Goal: Navigation & Orientation: Find specific page/section

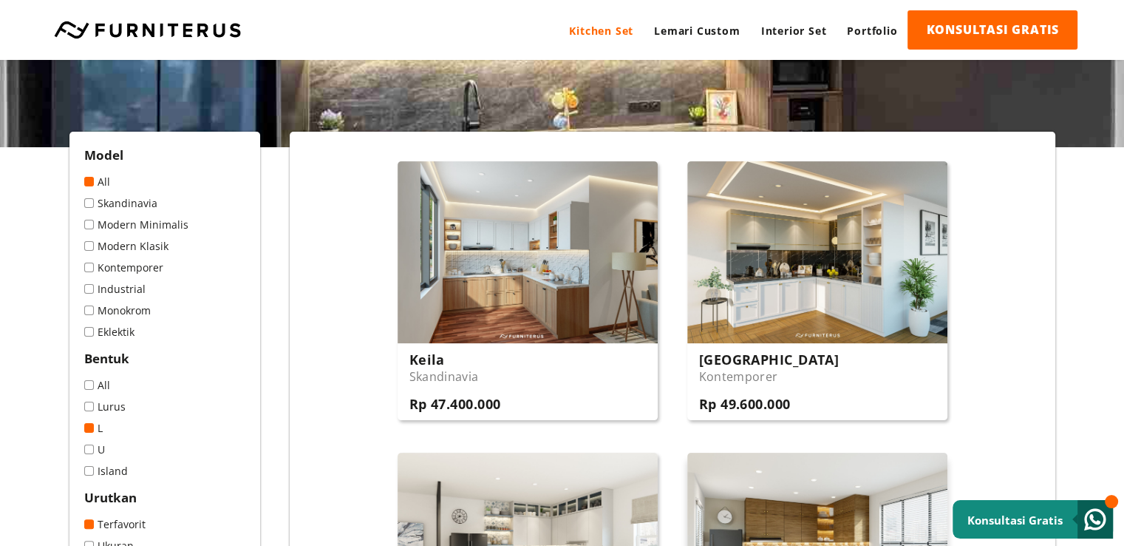
scroll to position [74, 0]
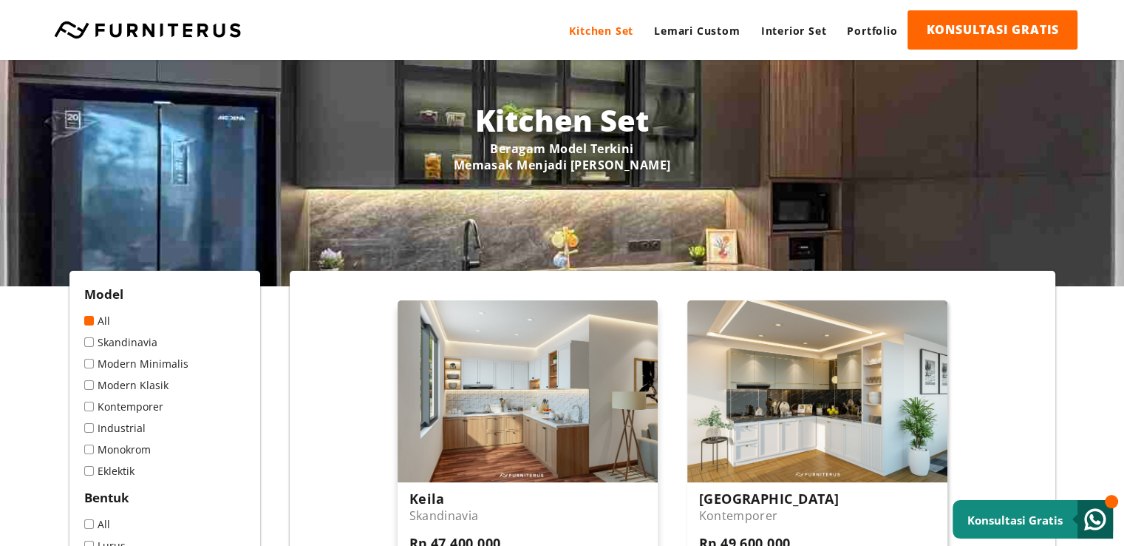
click at [543, 367] on img at bounding box center [528, 391] width 260 height 182
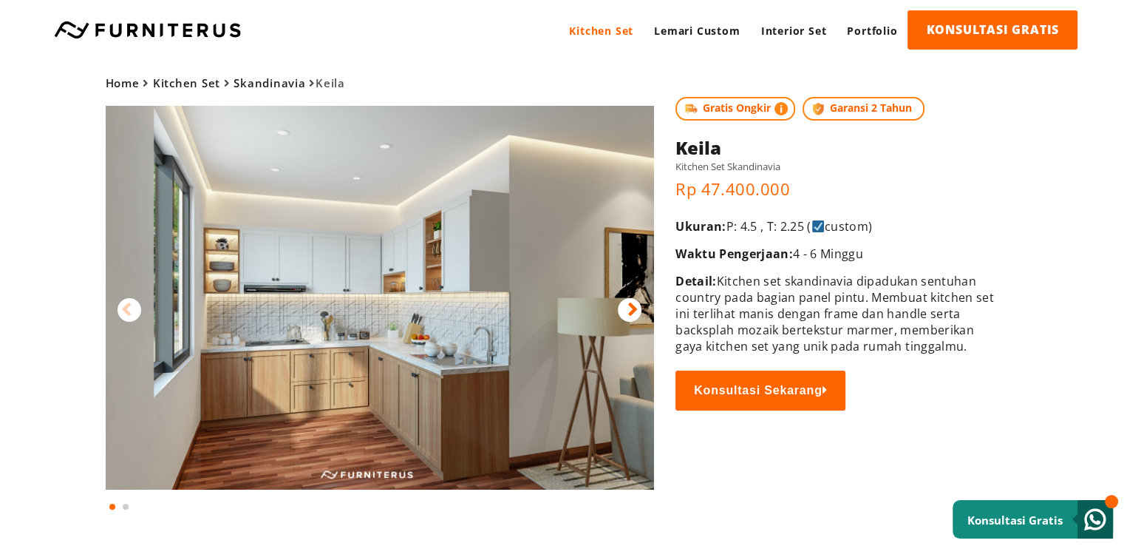
click at [615, 308] on img at bounding box center [380, 298] width 549 height 384
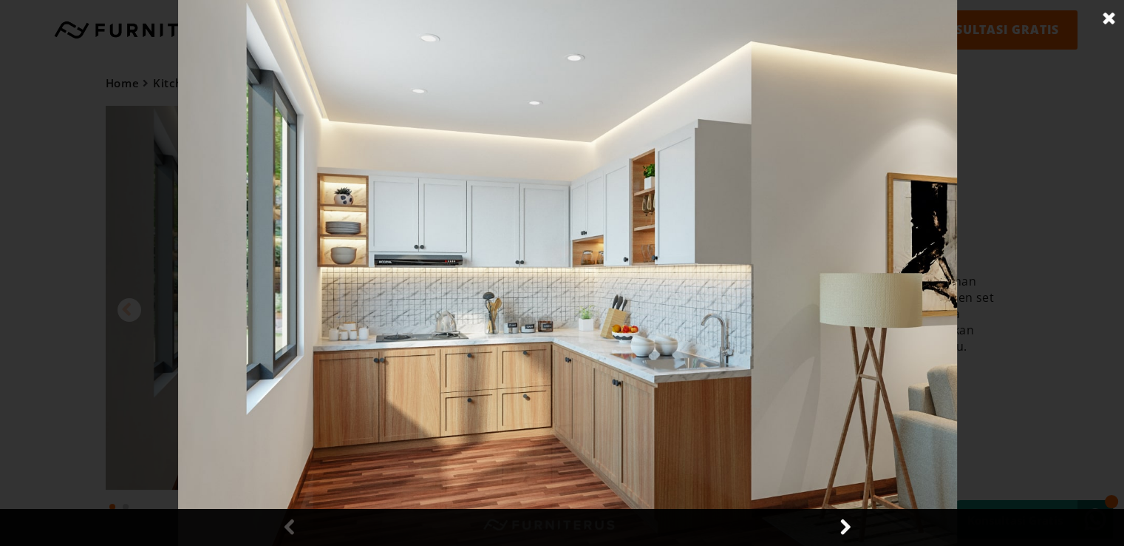
click at [1112, 23] on link at bounding box center [1109, 18] width 37 height 37
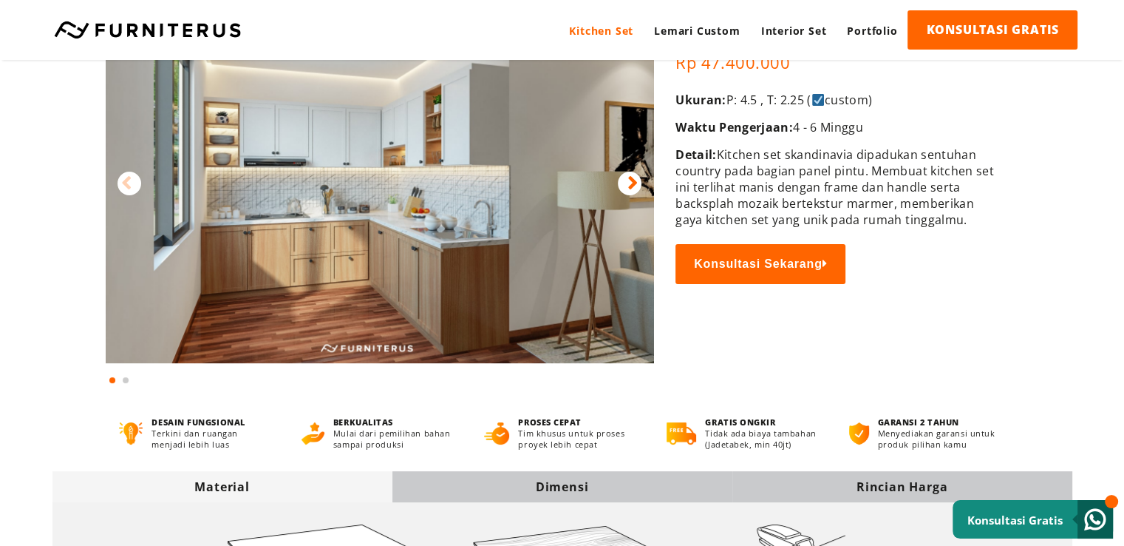
scroll to position [74, 0]
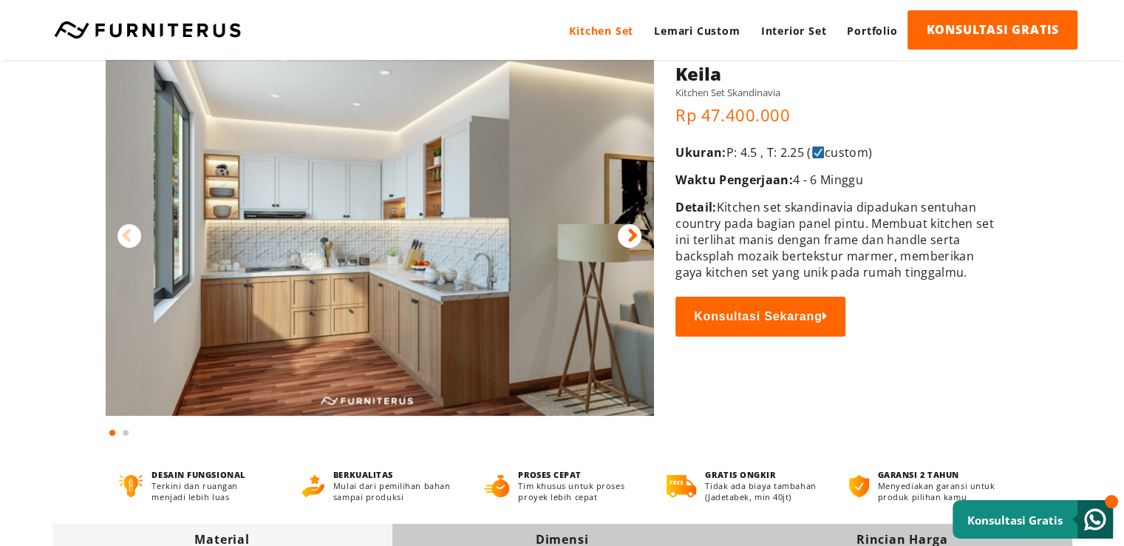
click at [619, 237] on div at bounding box center [630, 236] width 24 height 24
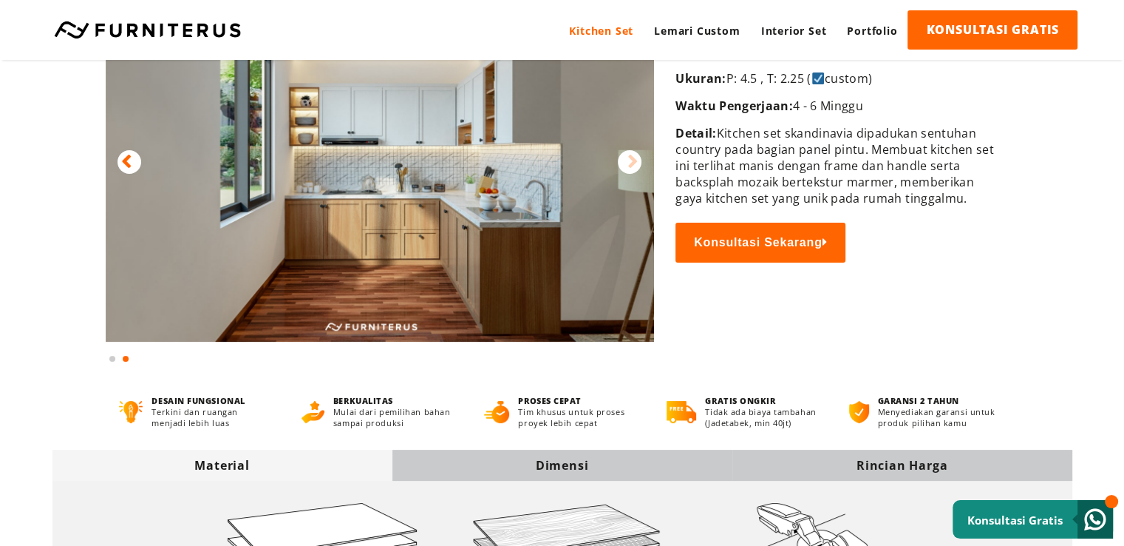
scroll to position [0, 0]
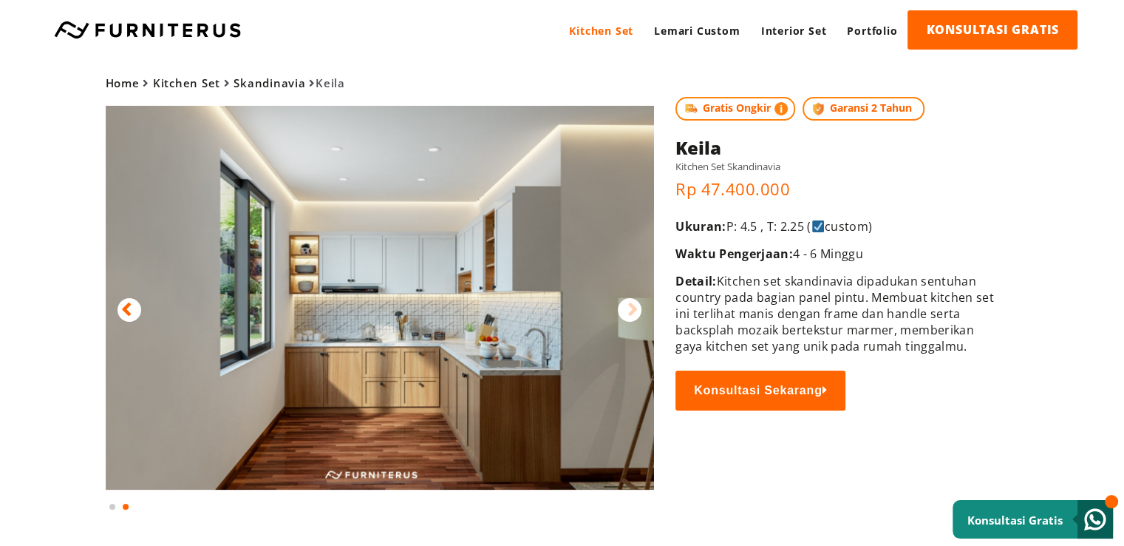
click at [609, 29] on link "Kitchen Set" at bounding box center [601, 30] width 85 height 41
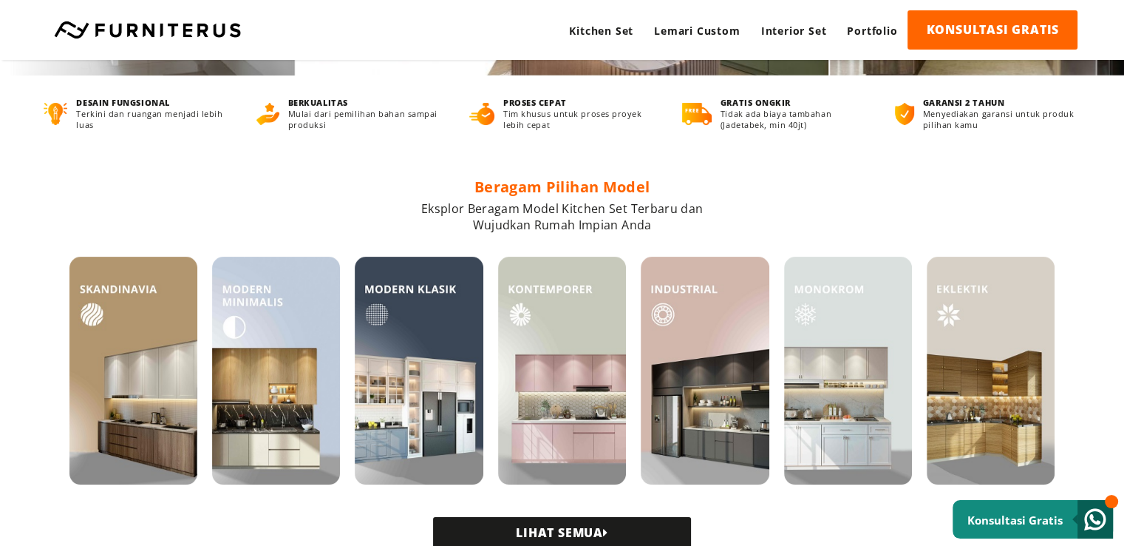
scroll to position [296, 0]
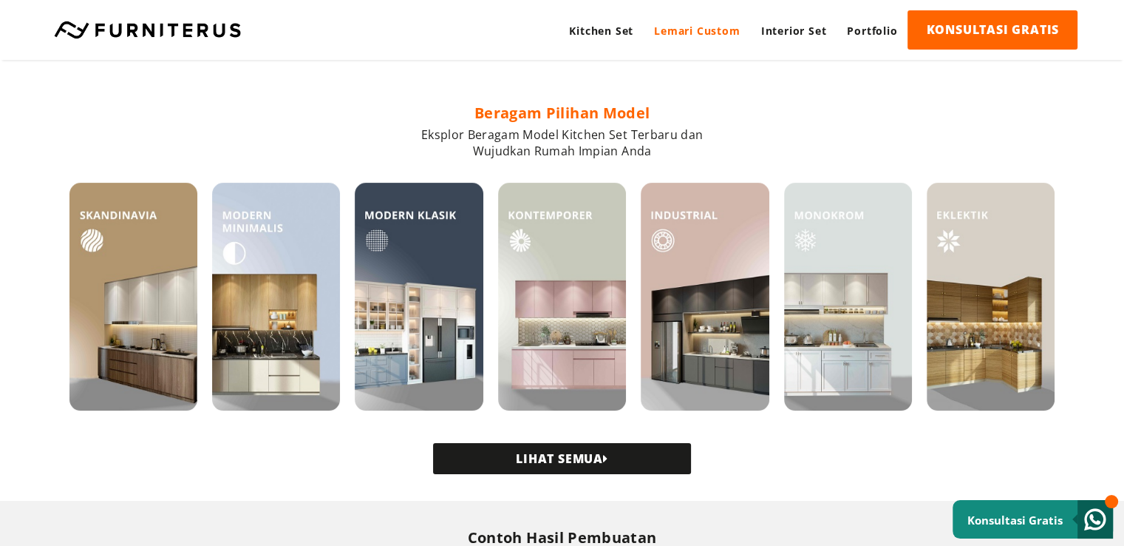
click at [691, 36] on link "Lemari Custom" at bounding box center [697, 30] width 106 height 41
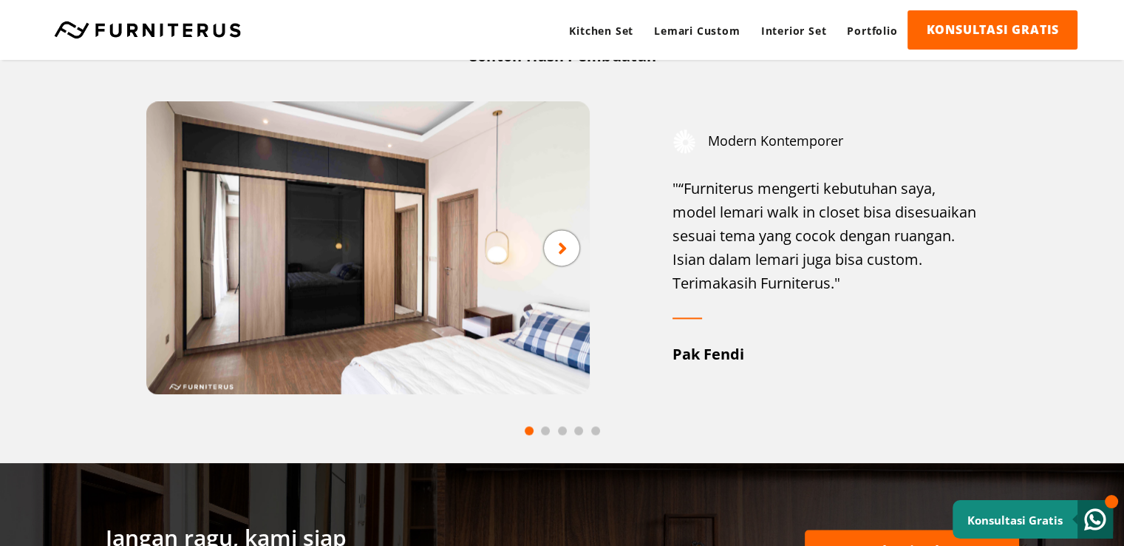
scroll to position [1922, 0]
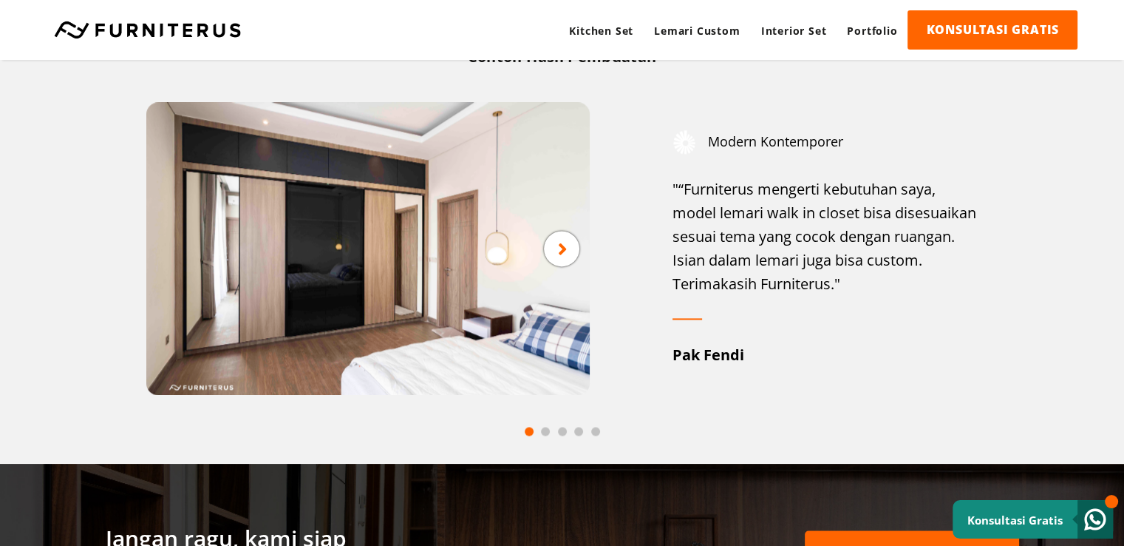
click at [560, 243] on icon at bounding box center [563, 248] width 10 height 18
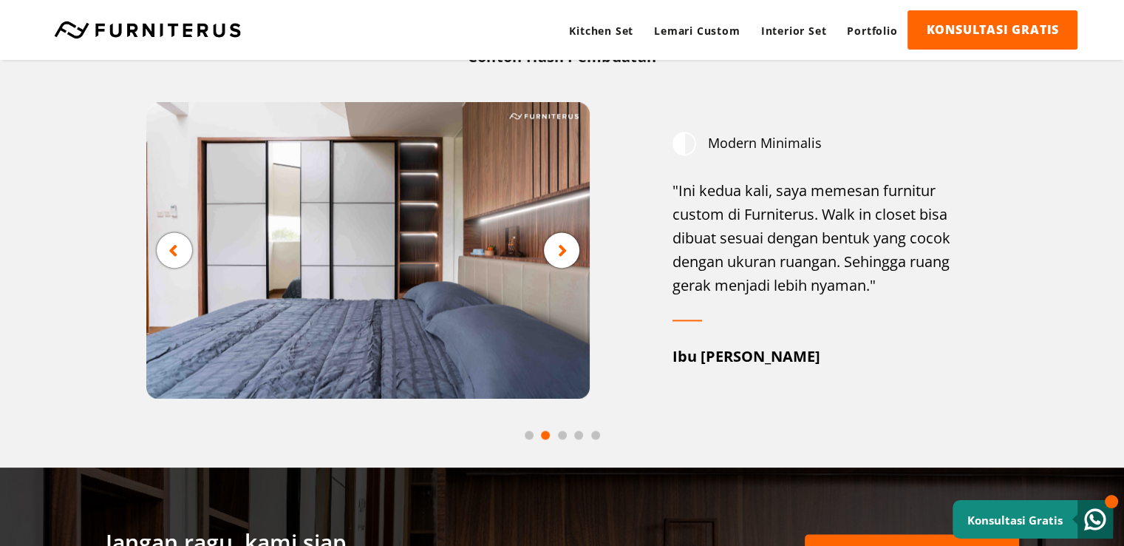
click at [566, 252] on icon at bounding box center [563, 250] width 10 height 18
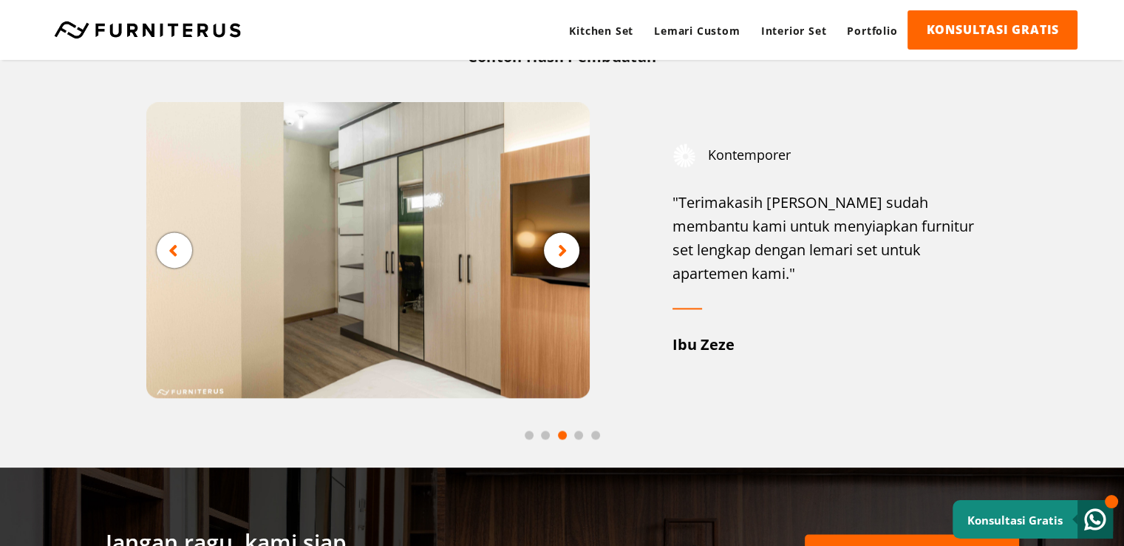
click at [566, 252] on icon at bounding box center [563, 250] width 10 height 18
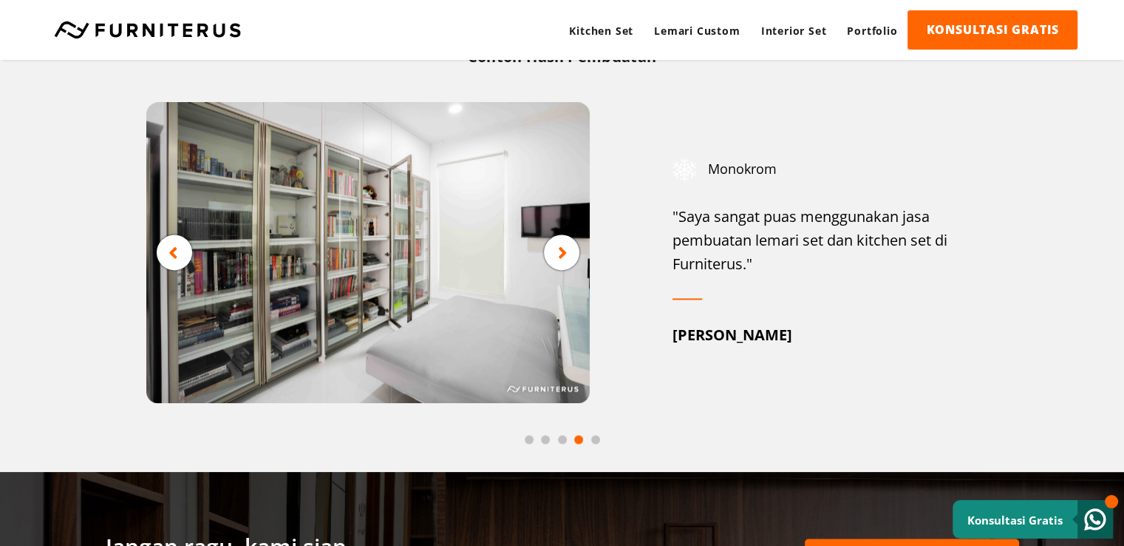
click at [563, 252] on icon at bounding box center [563, 252] width 10 height 18
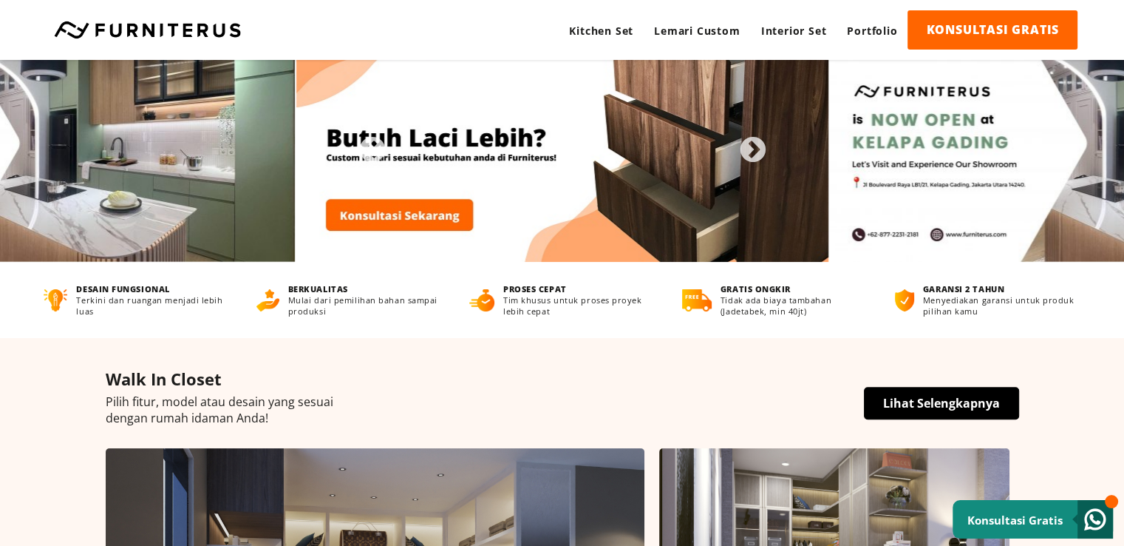
scroll to position [0, 0]
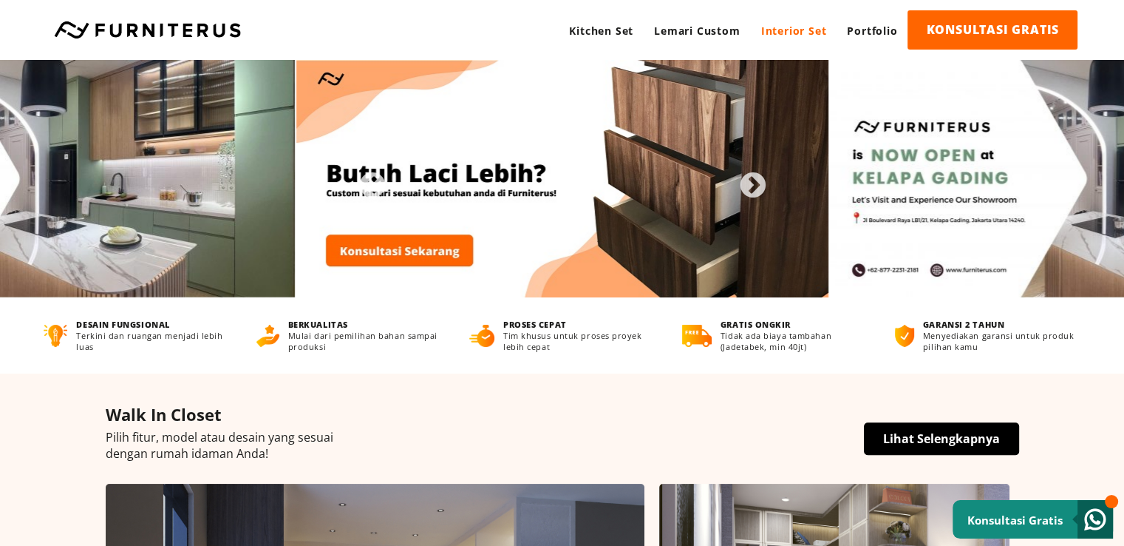
click at [794, 27] on link "Interior Set" at bounding box center [794, 30] width 86 height 41
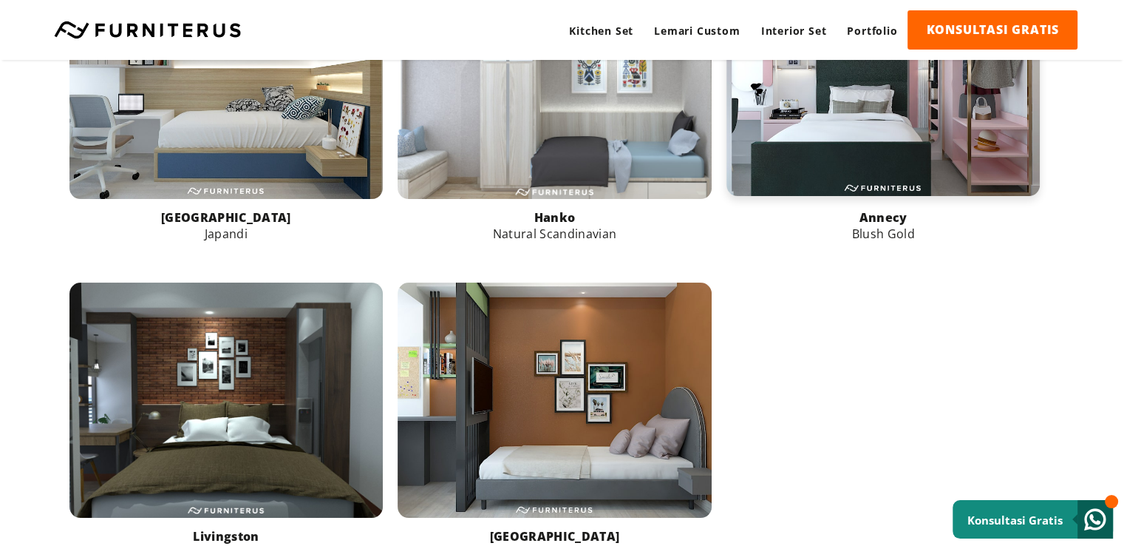
scroll to position [1039, 0]
